Goal: Find specific page/section: Find specific page/section

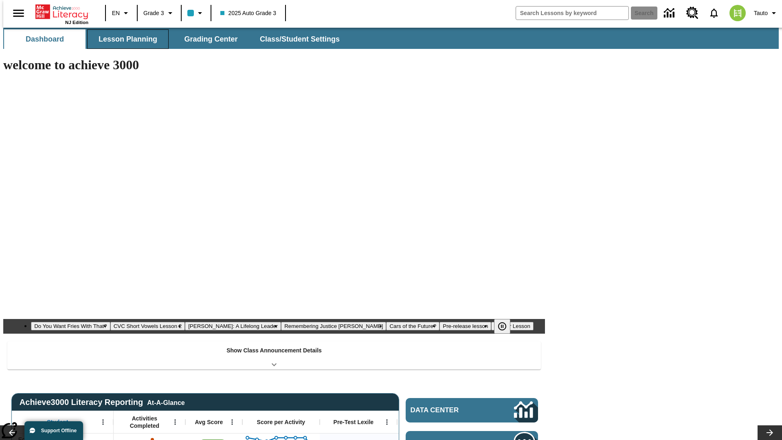
click at [125, 39] on span "Lesson Planning" at bounding box center [128, 39] width 59 height 9
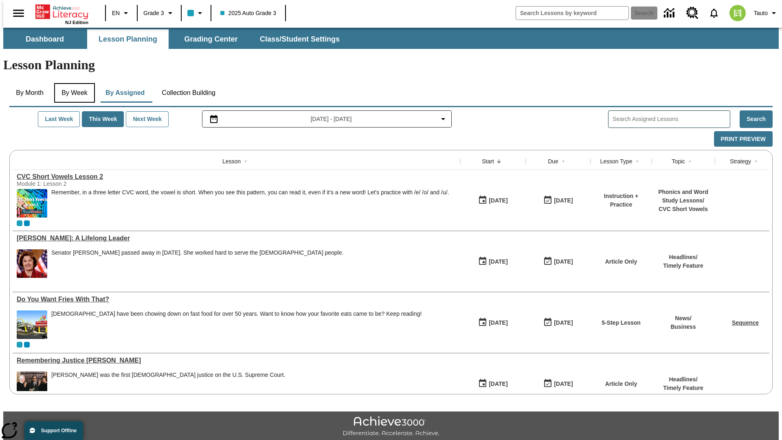
click at [73, 83] on button "By Week" at bounding box center [74, 93] width 41 height 20
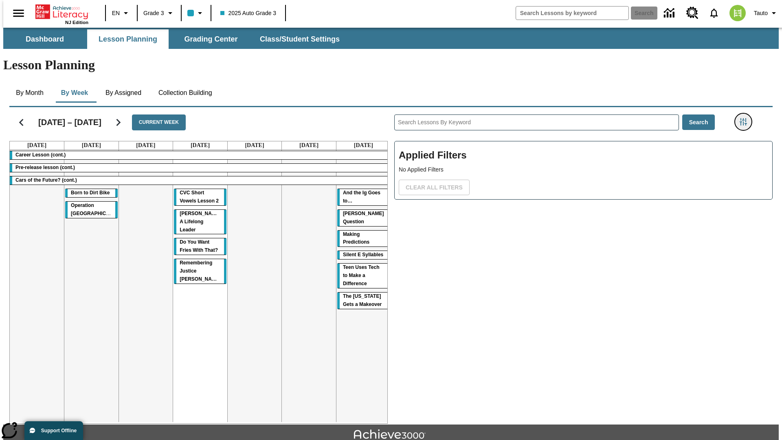
click at [746, 118] on icon "Filters Side menu" at bounding box center [743, 121] width 7 height 7
